Goal: Transaction & Acquisition: Subscribe to service/newsletter

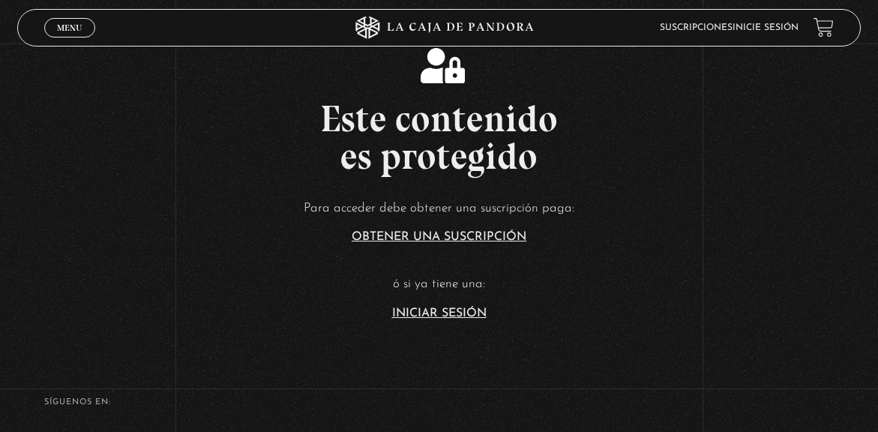
click at [435, 315] on link "Iniciar Sesión" at bounding box center [439, 314] width 95 height 12
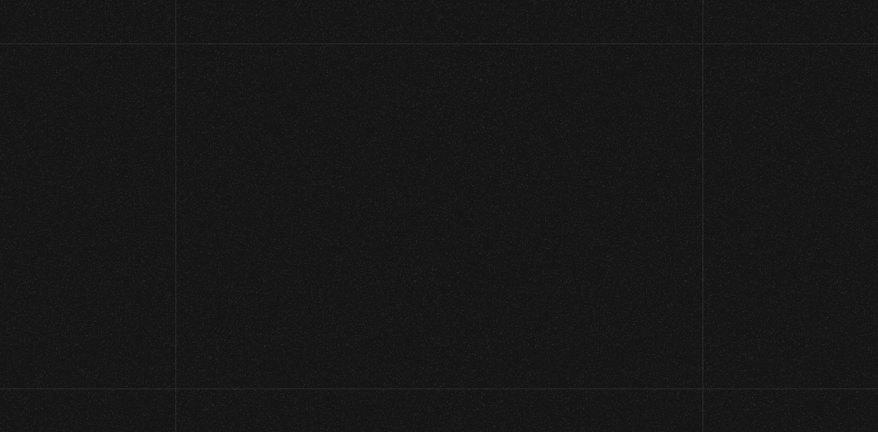
type input "melivr15@gmail.com"
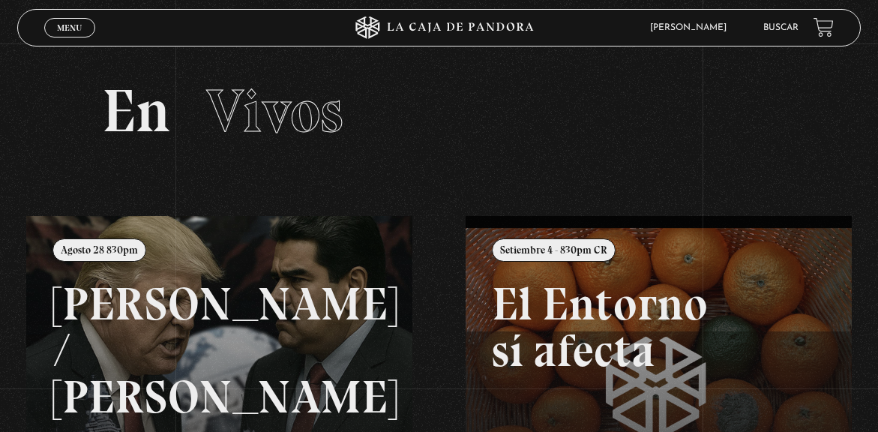
click at [80, 30] on span "Menu" at bounding box center [69, 27] width 25 height 9
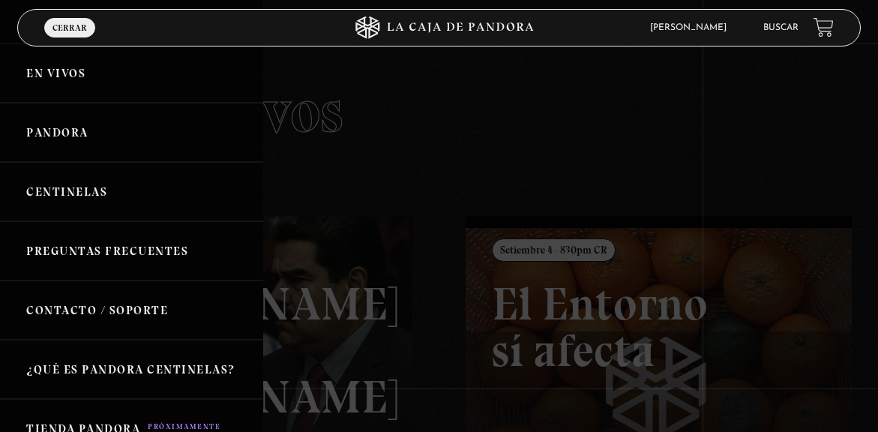
click at [71, 77] on link "En vivos" at bounding box center [131, 73] width 263 height 59
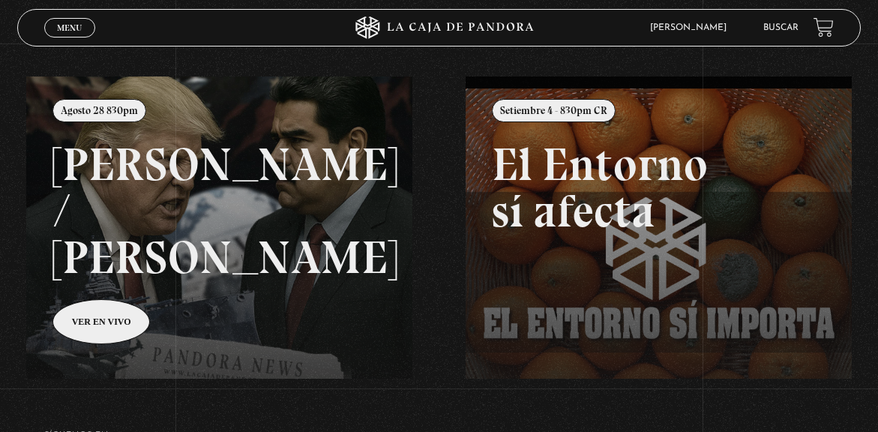
scroll to position [164, 0]
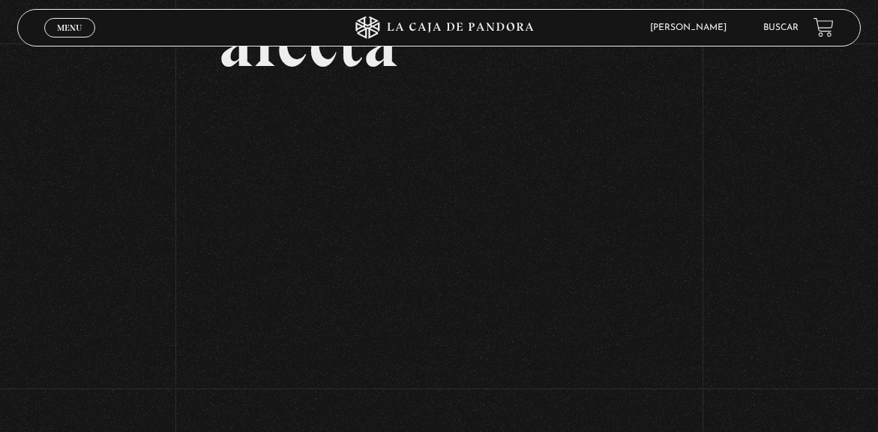
scroll to position [164, 1]
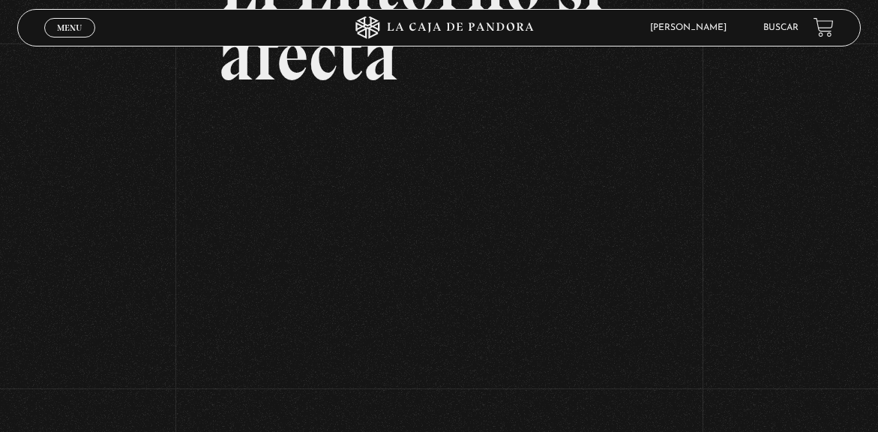
click at [684, 331] on div "Volver Setiembre 4 - 830pm CR El Entorno sí afecta" at bounding box center [439, 330] width 878 height 901
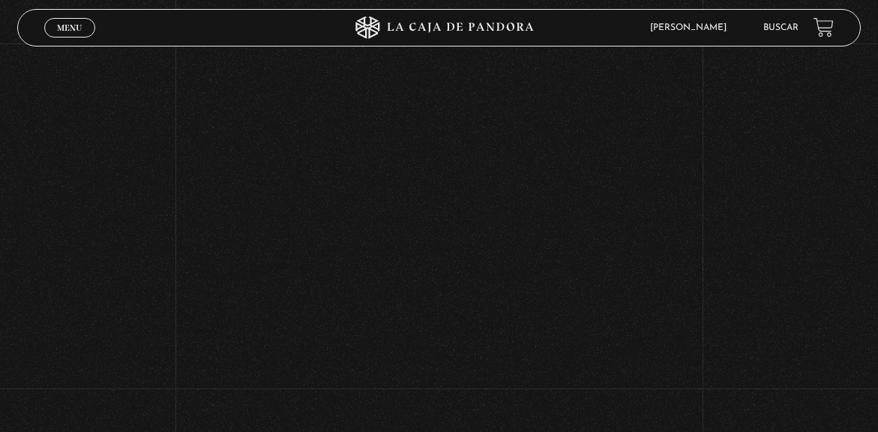
scroll to position [496, 0]
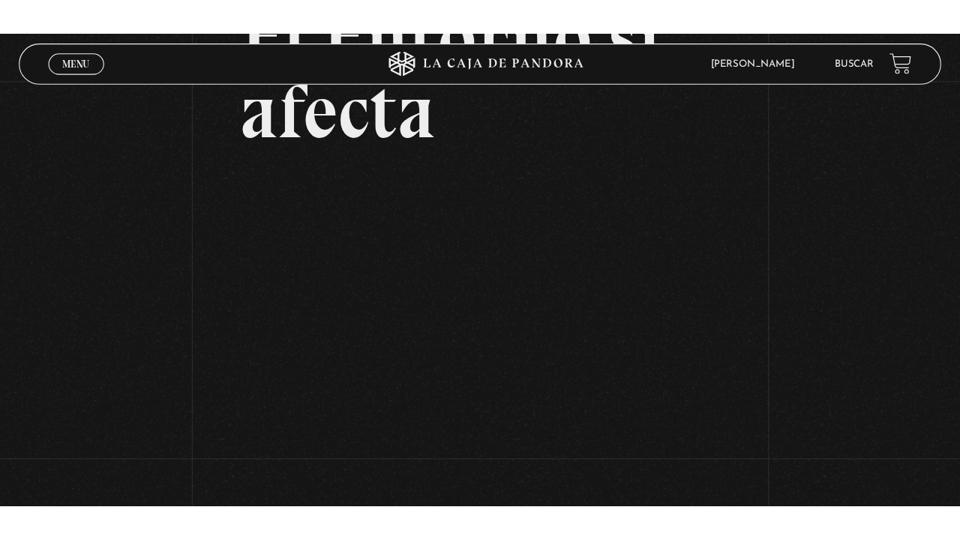
scroll to position [149, 0]
